Goal: Information Seeking & Learning: Learn about a topic

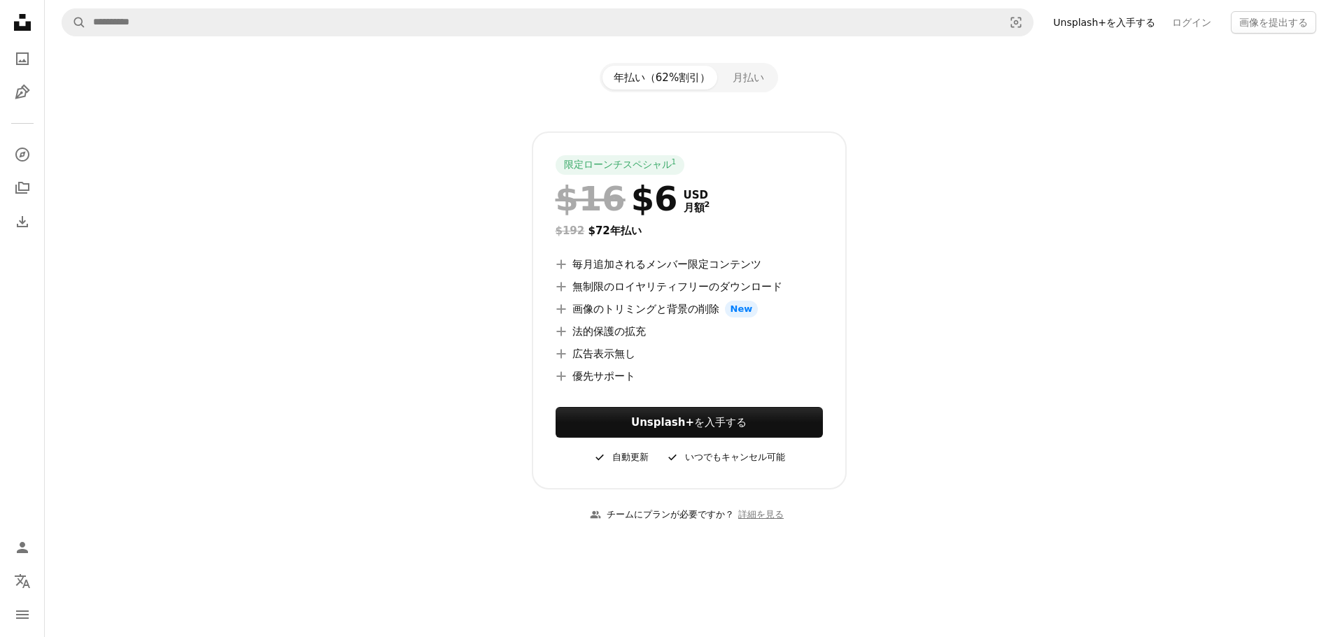
scroll to position [140, 0]
click at [562, 286] on icon "A plus sign" at bounding box center [560, 285] width 11 height 11
click at [564, 312] on icon "A plus sign" at bounding box center [560, 307] width 11 height 11
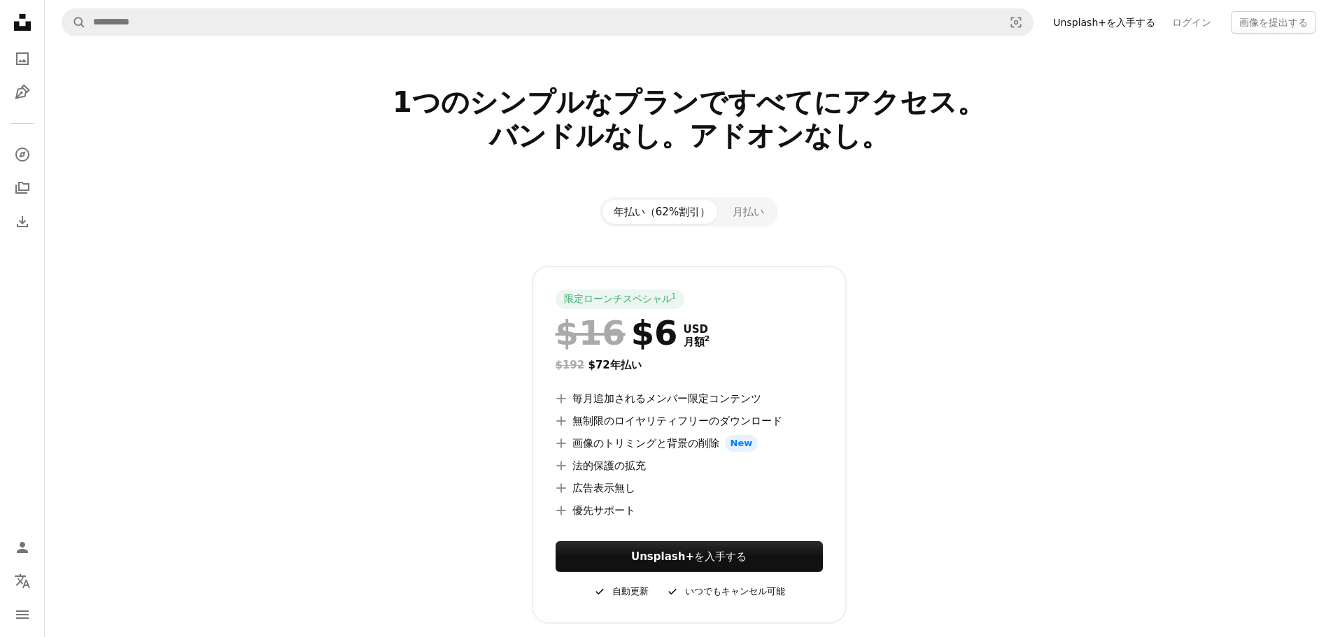
scroll to position [0, 0]
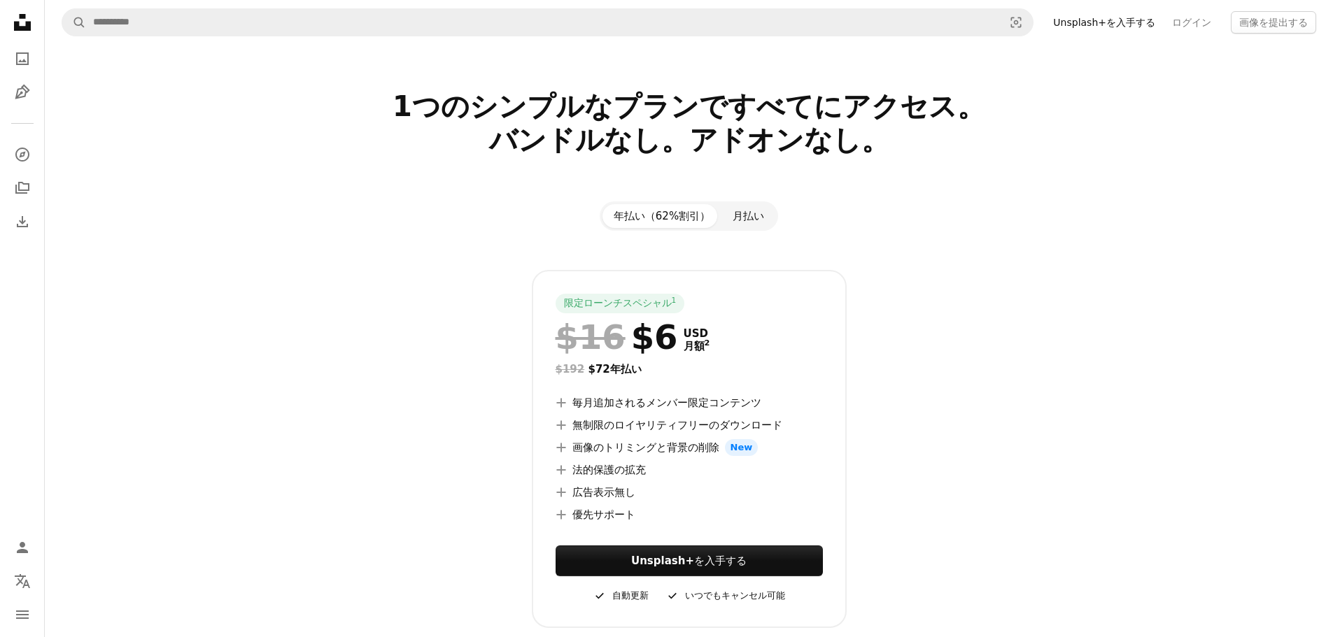
click at [741, 215] on button "月払い" at bounding box center [748, 216] width 54 height 24
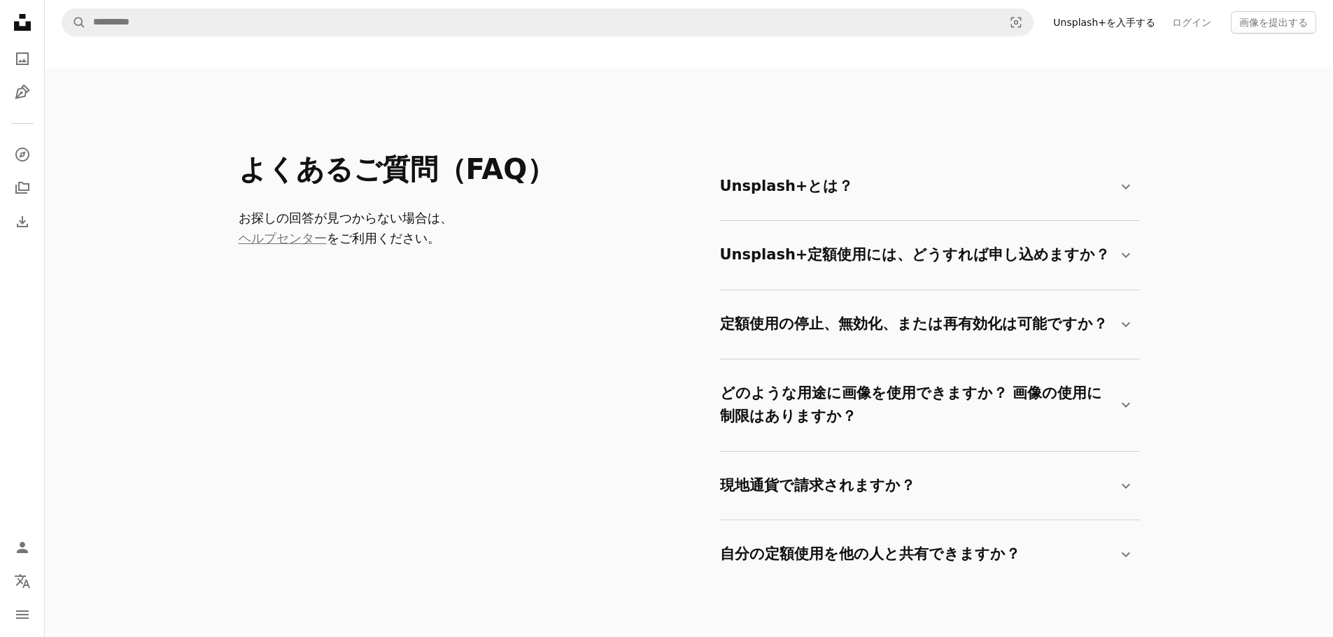
scroll to position [2378, 0]
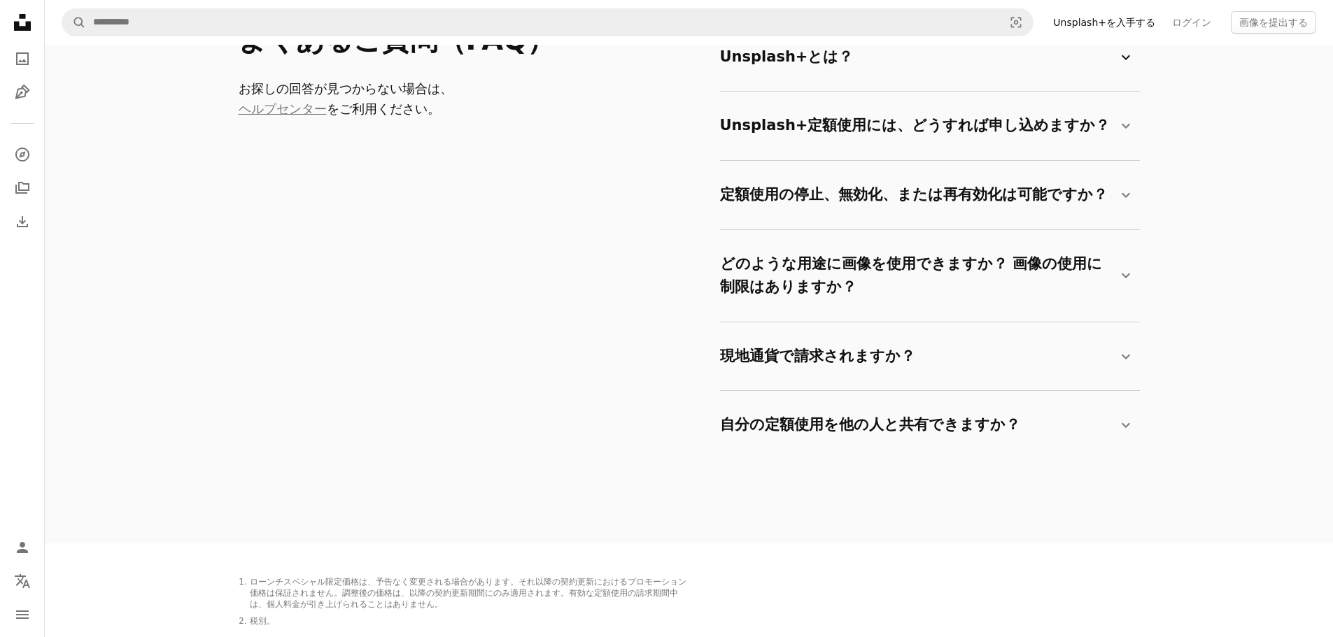
click at [1126, 72] on summary "Unsplash+とは？ Chevron down" at bounding box center [927, 57] width 414 height 46
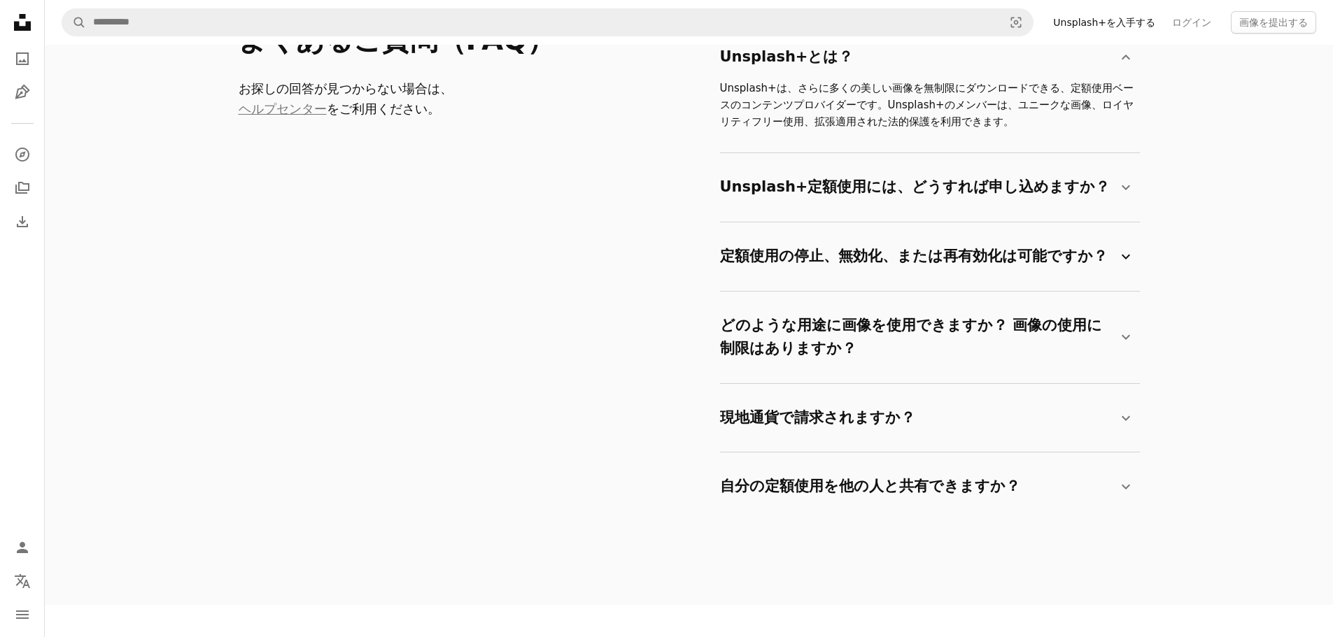
click at [1102, 248] on summary "定額使用の停止、無効化、または再有効化は可能ですか？ Chevron down" at bounding box center [927, 257] width 414 height 46
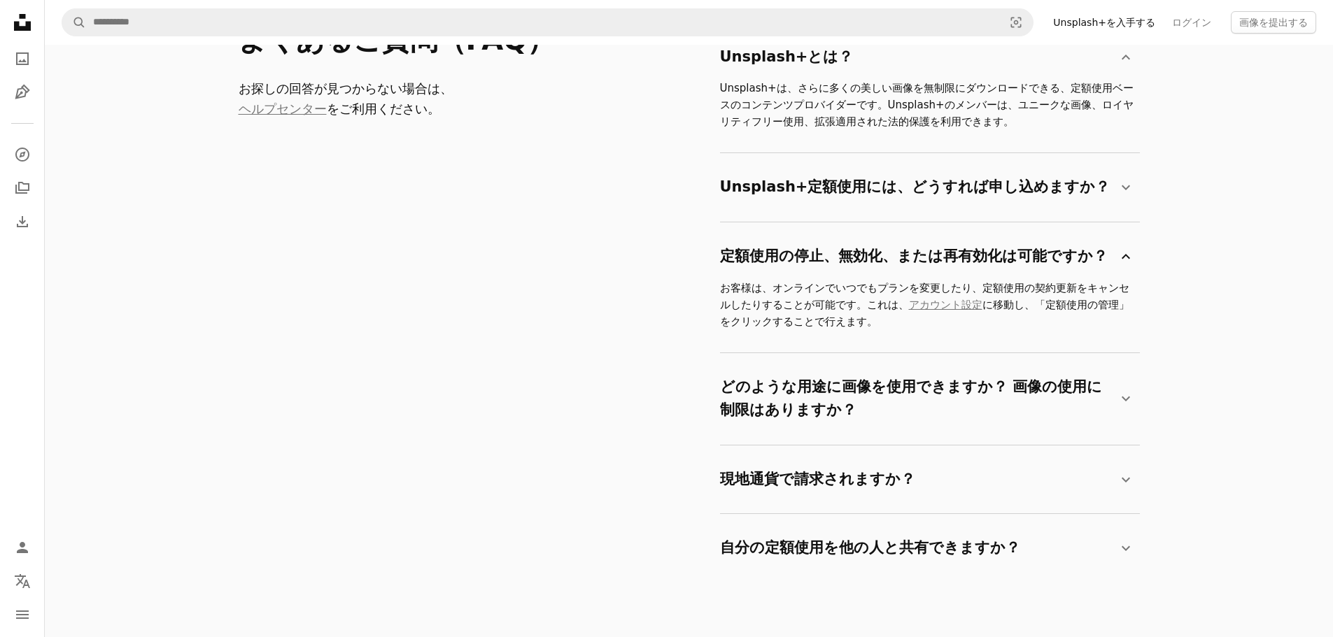
click at [1118, 248] on icon "Chevron down" at bounding box center [1125, 256] width 17 height 17
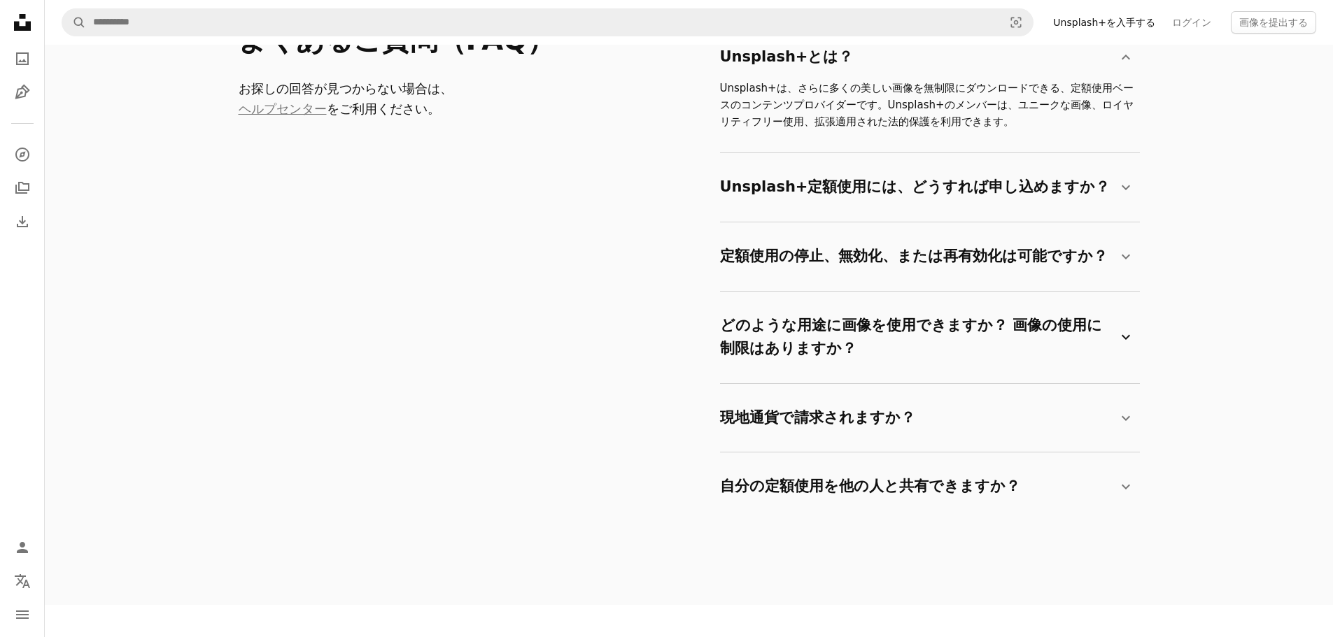
click at [1120, 325] on summary "どのような用途に画像を使用できますか？ 画像の使用に制限はありますか？ Chevron down" at bounding box center [927, 337] width 414 height 69
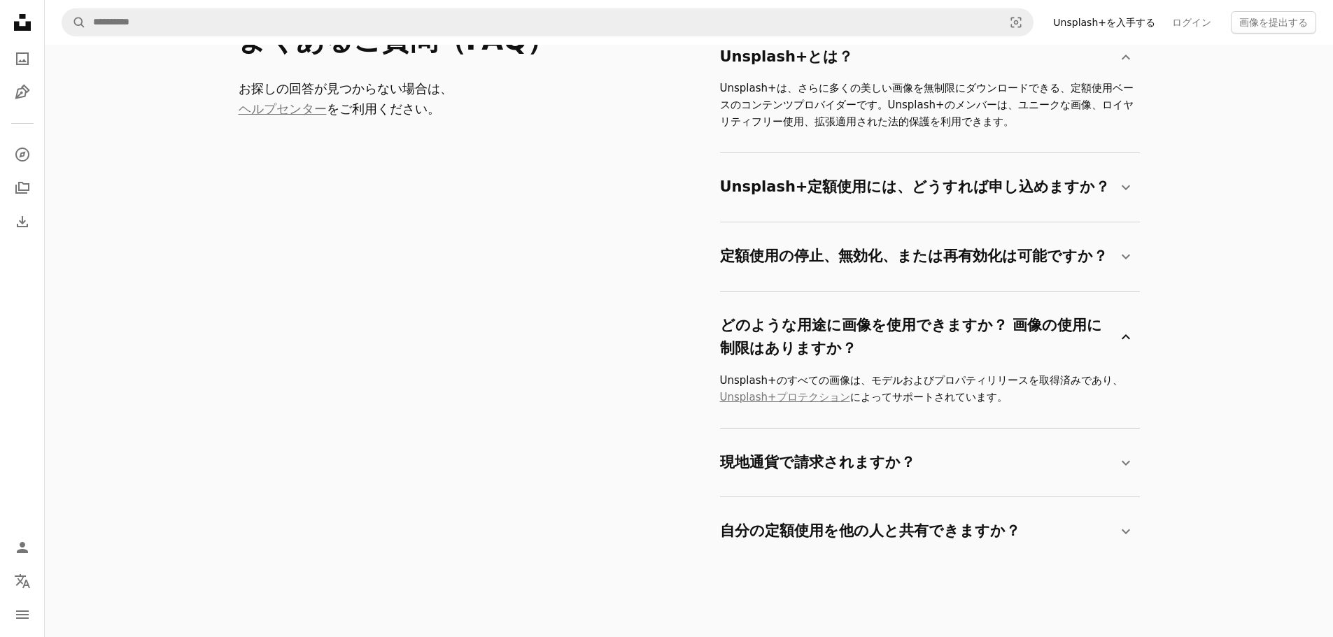
click at [1125, 332] on icon "Chevron down" at bounding box center [1125, 337] width 17 height 17
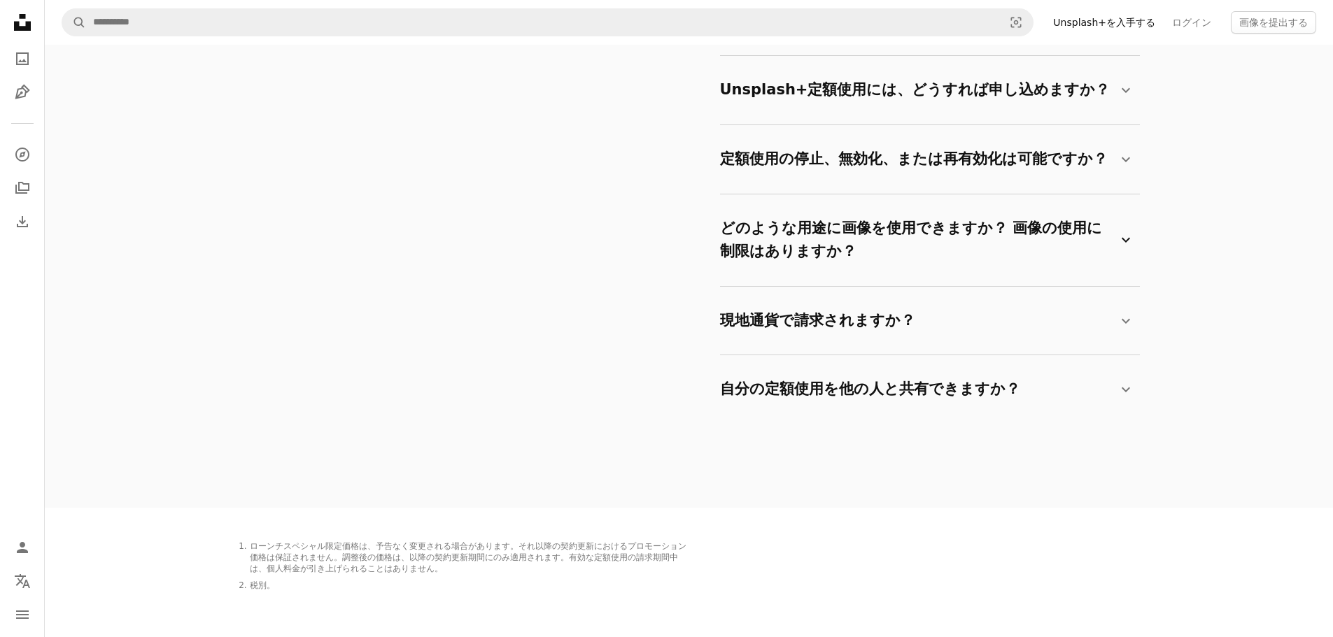
scroll to position [2518, 0]
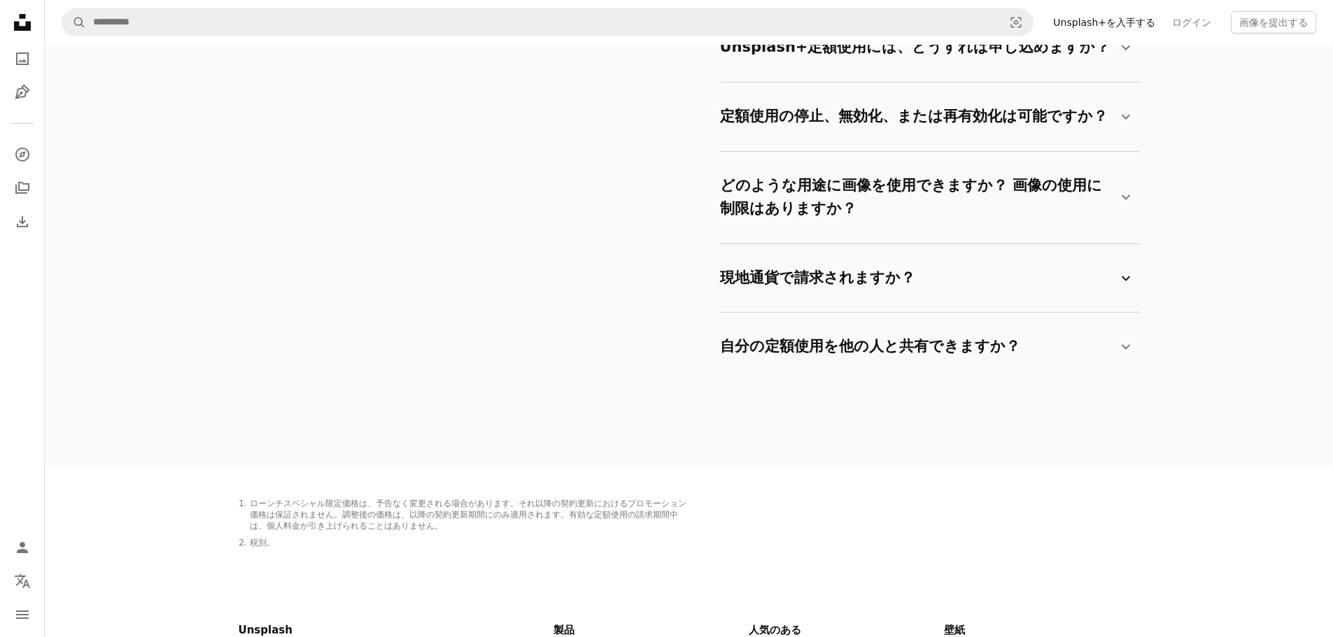
click at [921, 292] on summary "現地通貨で請求されますか？ Chevron down" at bounding box center [927, 278] width 414 height 46
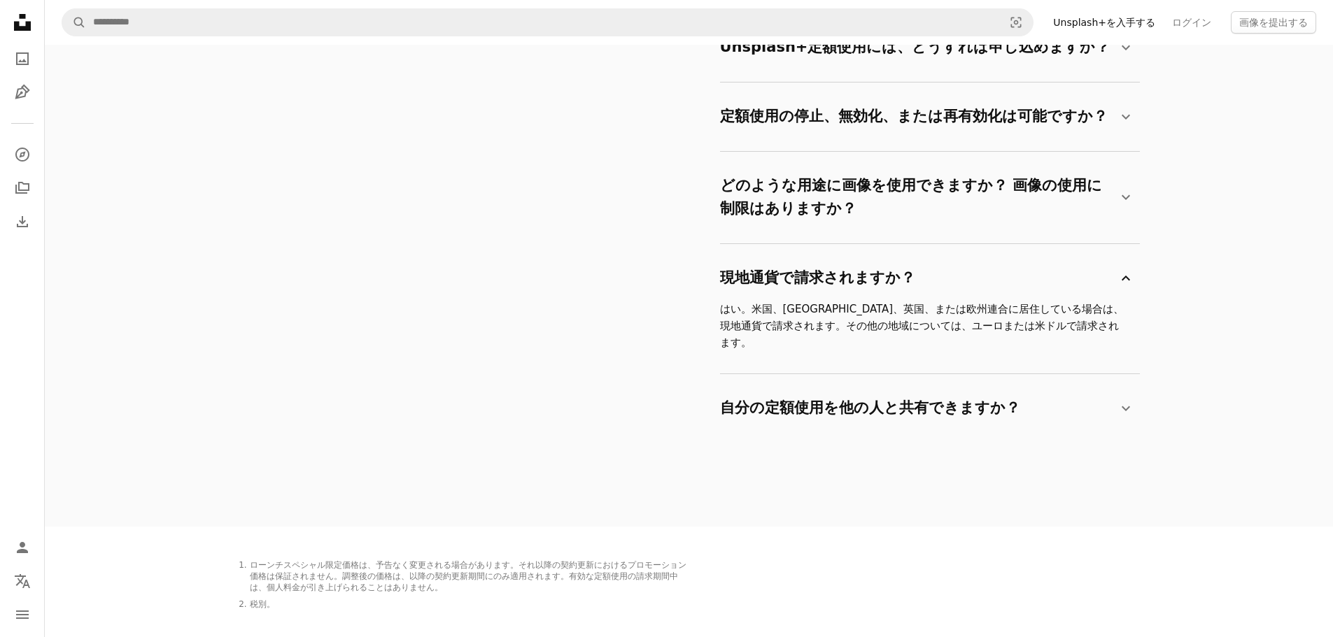
click at [1119, 274] on icon "Chevron down" at bounding box center [1125, 278] width 17 height 17
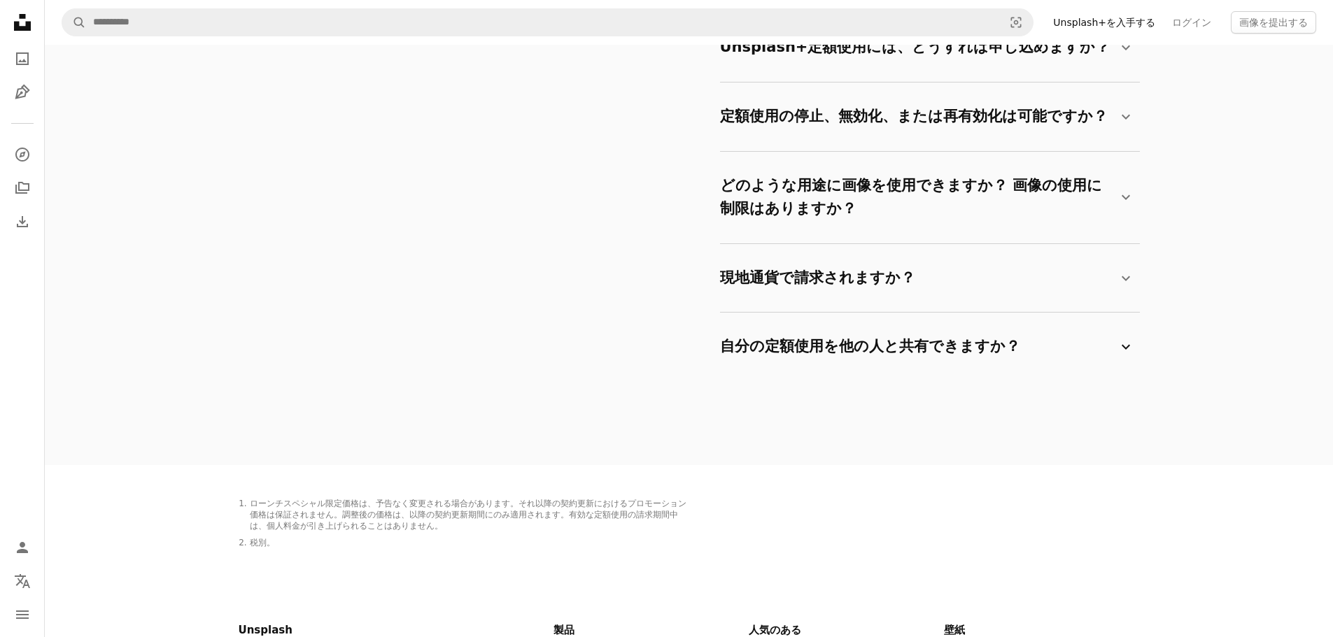
click at [1117, 340] on icon "Chevron down" at bounding box center [1125, 347] width 17 height 17
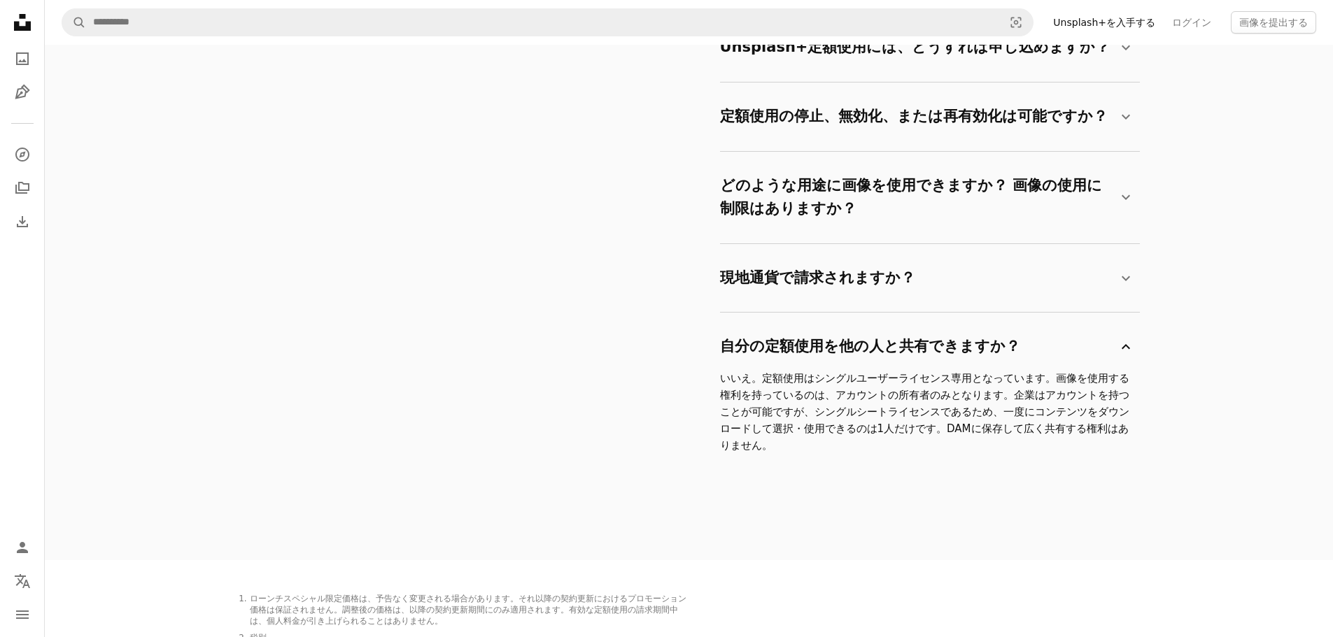
click at [1123, 336] on summary "自分の定額使用を他の人と共有できますか？ Chevron down" at bounding box center [927, 347] width 414 height 46
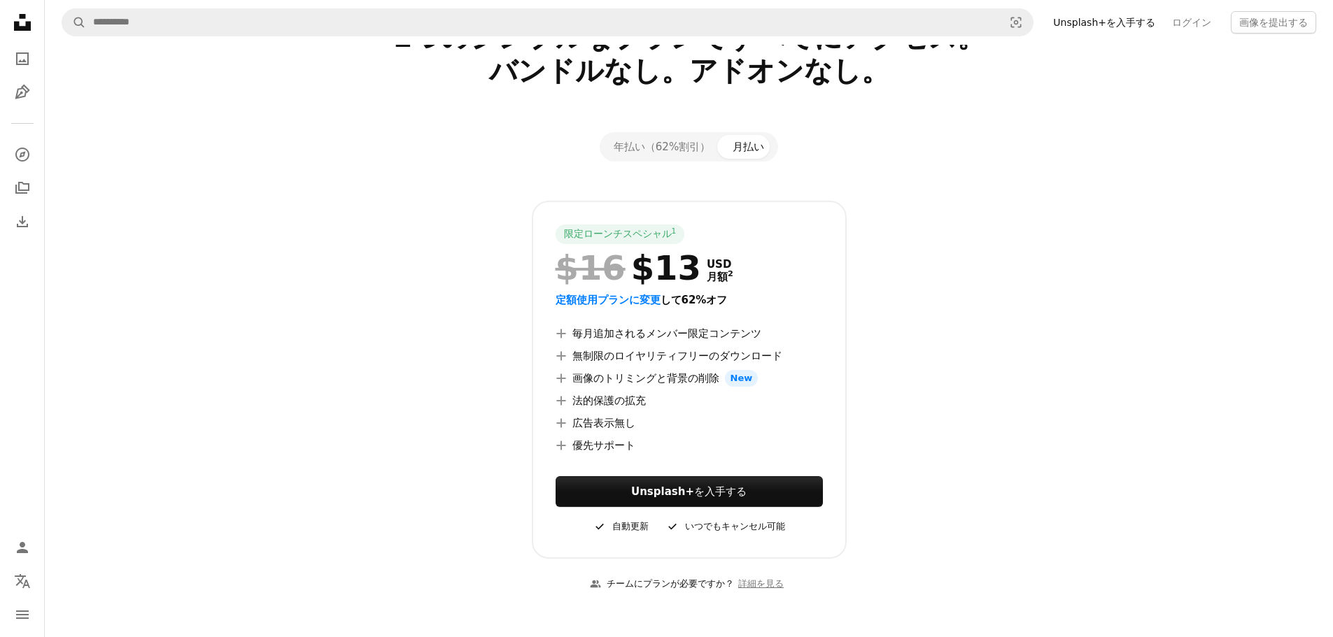
scroll to position [0, 0]
